Goal: Task Accomplishment & Management: Manage account settings

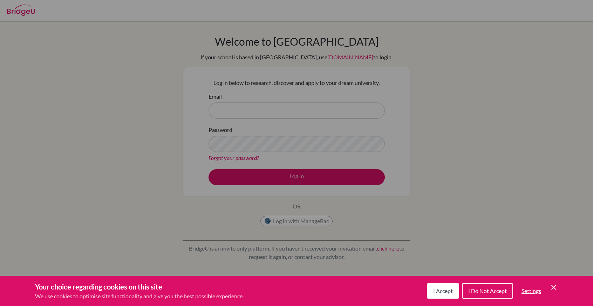
click at [448, 294] on button "I Accept" at bounding box center [443, 290] width 32 height 15
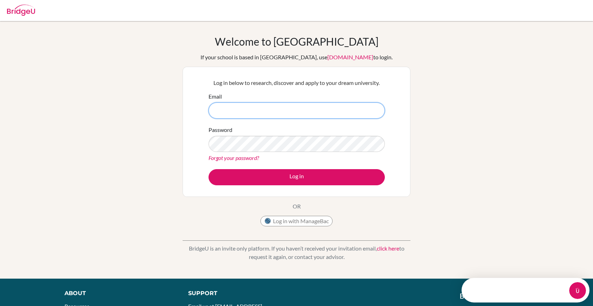
click at [298, 106] on input "Email" at bounding box center [297, 110] width 176 height 16
click at [290, 111] on input "Email" at bounding box center [297, 110] width 176 height 16
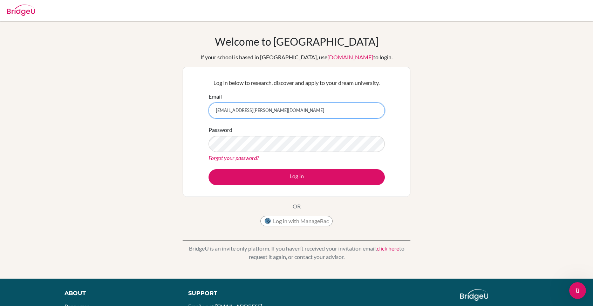
type input "[EMAIL_ADDRESS][PERSON_NAME][DOMAIN_NAME]"
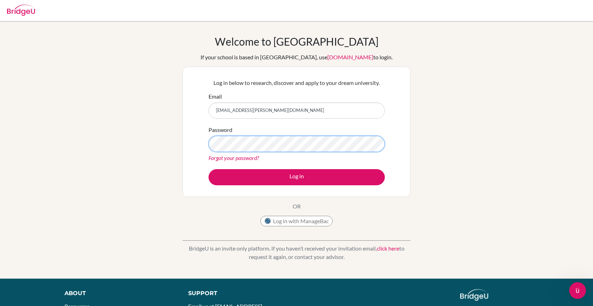
click at [209, 169] on button "Log in" at bounding box center [297, 177] width 176 height 16
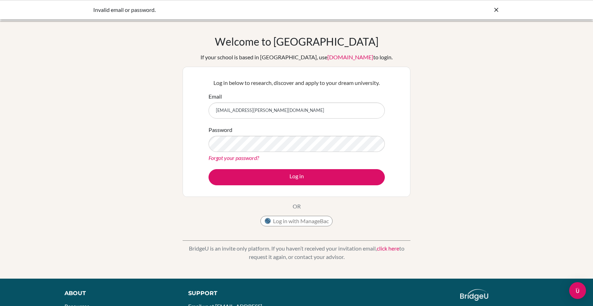
click at [136, 13] on div "Invalid email or password." at bounding box center [243, 10] width 301 height 8
click at [499, 6] on div at bounding box center [496, 10] width 7 height 8
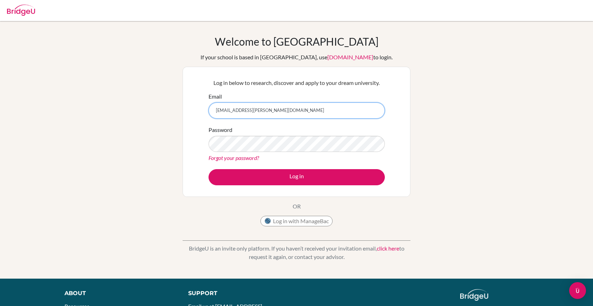
drag, startPoint x: 269, startPoint y: 106, endPoint x: 276, endPoint y: 121, distance: 16.9
click at [269, 106] on input "[EMAIL_ADDRESS][PERSON_NAME][DOMAIN_NAME]" at bounding box center [297, 110] width 176 height 16
click at [279, 114] on input "[EMAIL_ADDRESS][PERSON_NAME][DOMAIN_NAME]" at bounding box center [297, 110] width 176 height 16
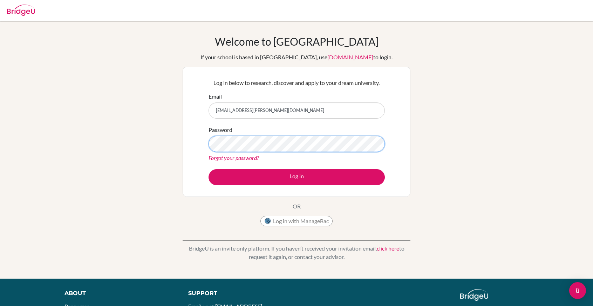
click at [209, 169] on button "Log in" at bounding box center [297, 177] width 176 height 16
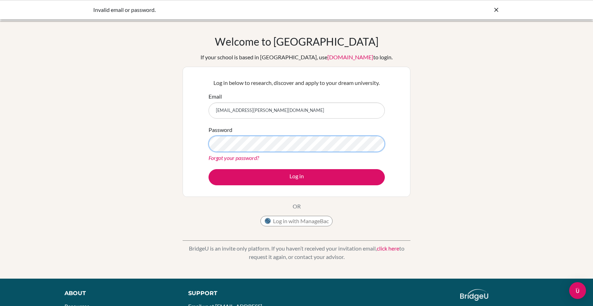
click at [209, 169] on button "Log in" at bounding box center [297, 177] width 176 height 16
click at [230, 110] on input "[EMAIL_ADDRESS][PERSON_NAME][DOMAIN_NAME]" at bounding box center [297, 110] width 176 height 16
type input "kyle.wong@sisschools.org"
click at [209, 169] on button "Log in" at bounding box center [297, 177] width 176 height 16
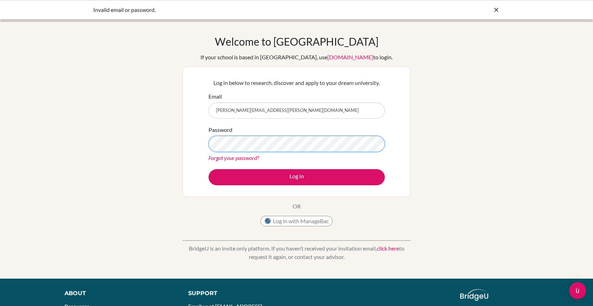
click at [209, 169] on button "Log in" at bounding box center [297, 177] width 176 height 16
